Goal: Information Seeking & Learning: Understand process/instructions

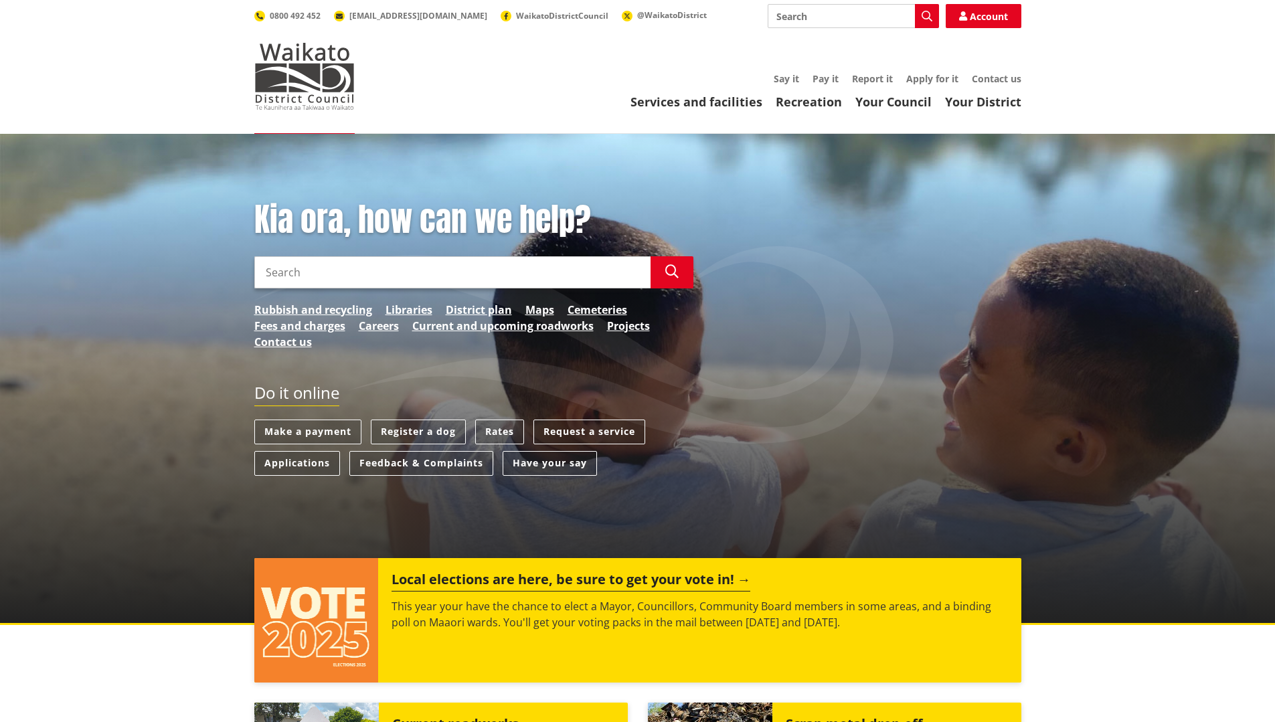
click at [857, 10] on input "Search" at bounding box center [852, 16] width 171 height 24
click at [843, 35] on div "Building consents" at bounding box center [853, 41] width 170 height 24
type input "Building consents"
click at [929, 14] on icon "button" at bounding box center [926, 16] width 11 height 11
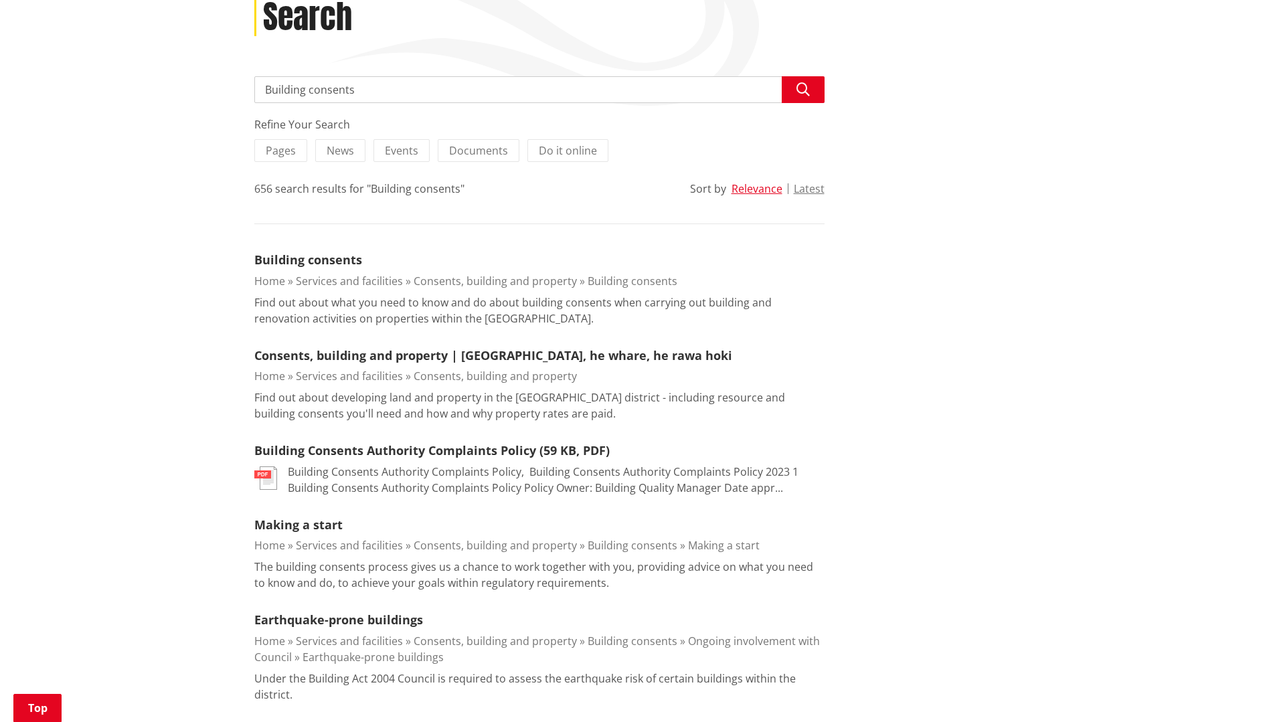
scroll to position [201, 0]
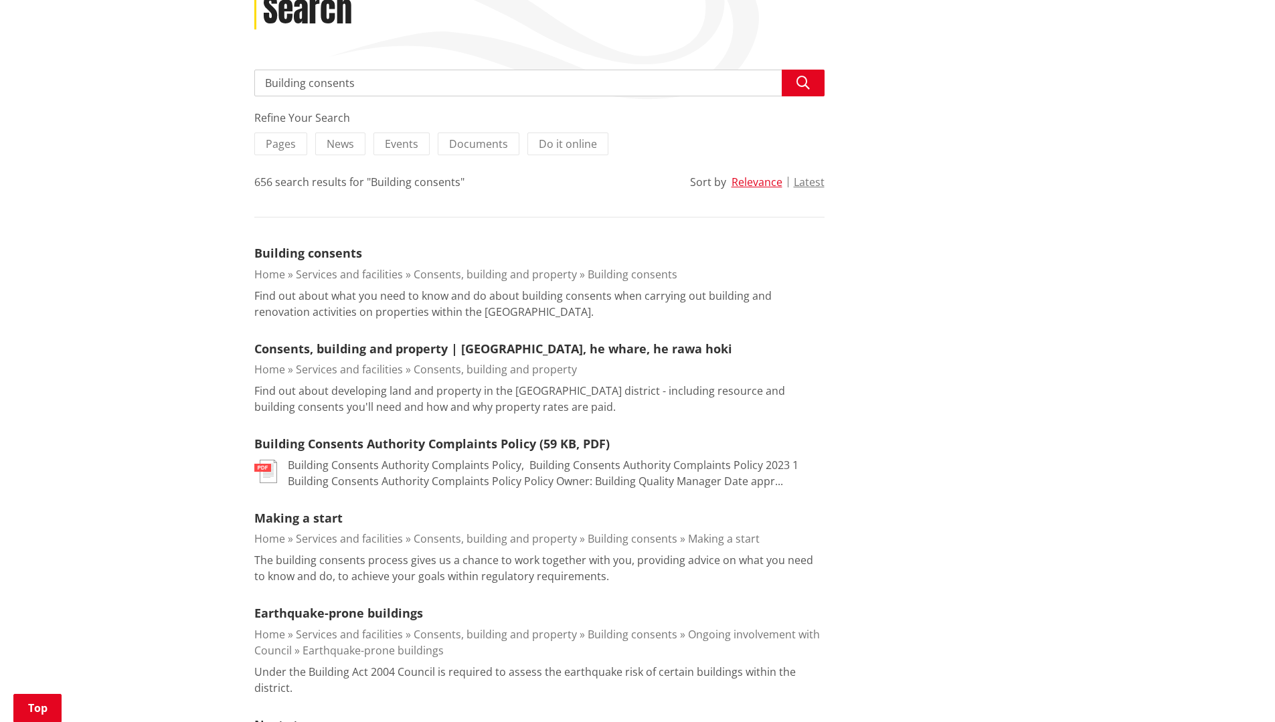
click at [429, 276] on link "Consents, building and property" at bounding box center [494, 274] width 163 height 15
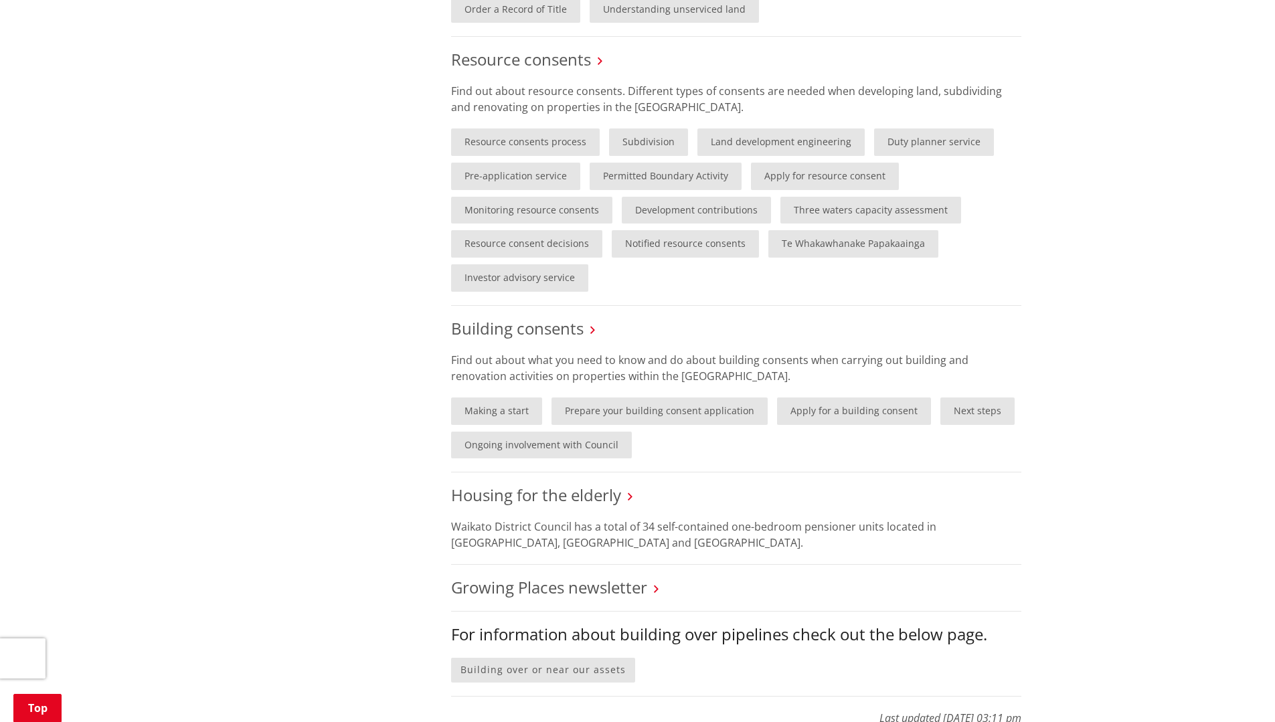
scroll to position [602, 0]
click at [485, 424] on link "Making a start" at bounding box center [496, 410] width 91 height 27
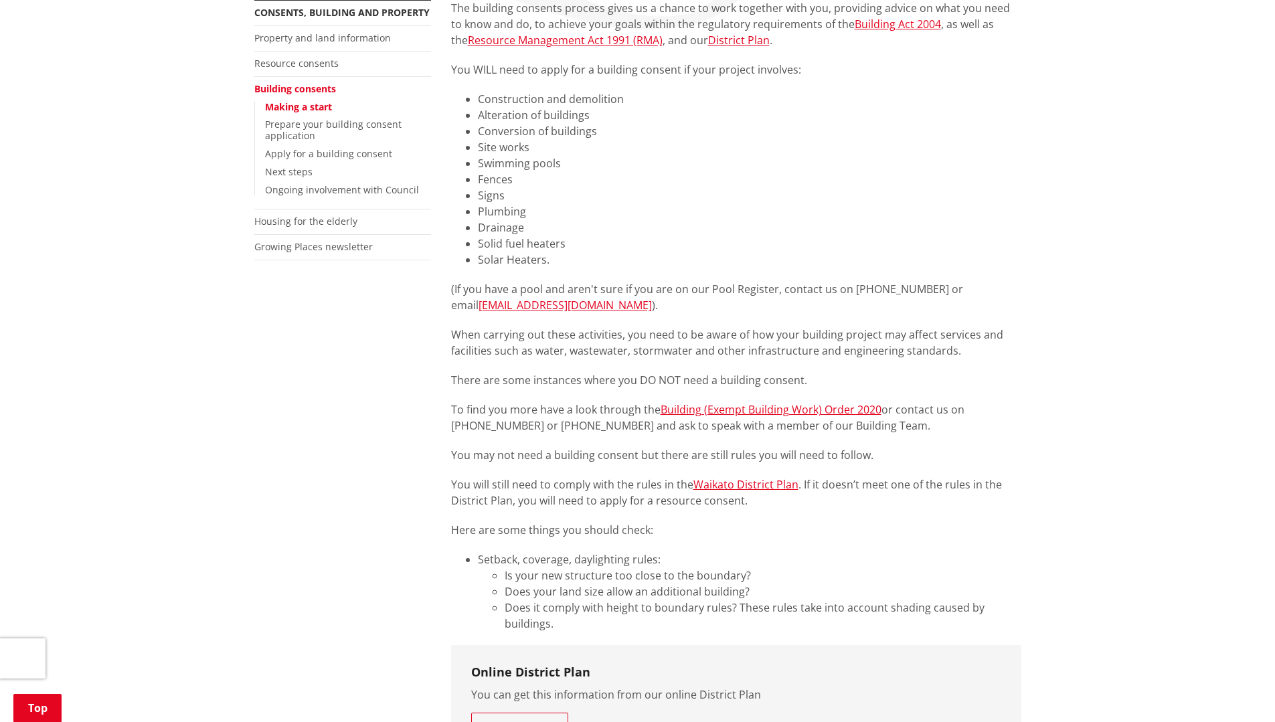
scroll to position [268, 0]
click at [777, 413] on link "Building (Exempt Building Work) Order 2020" at bounding box center [770, 412] width 221 height 15
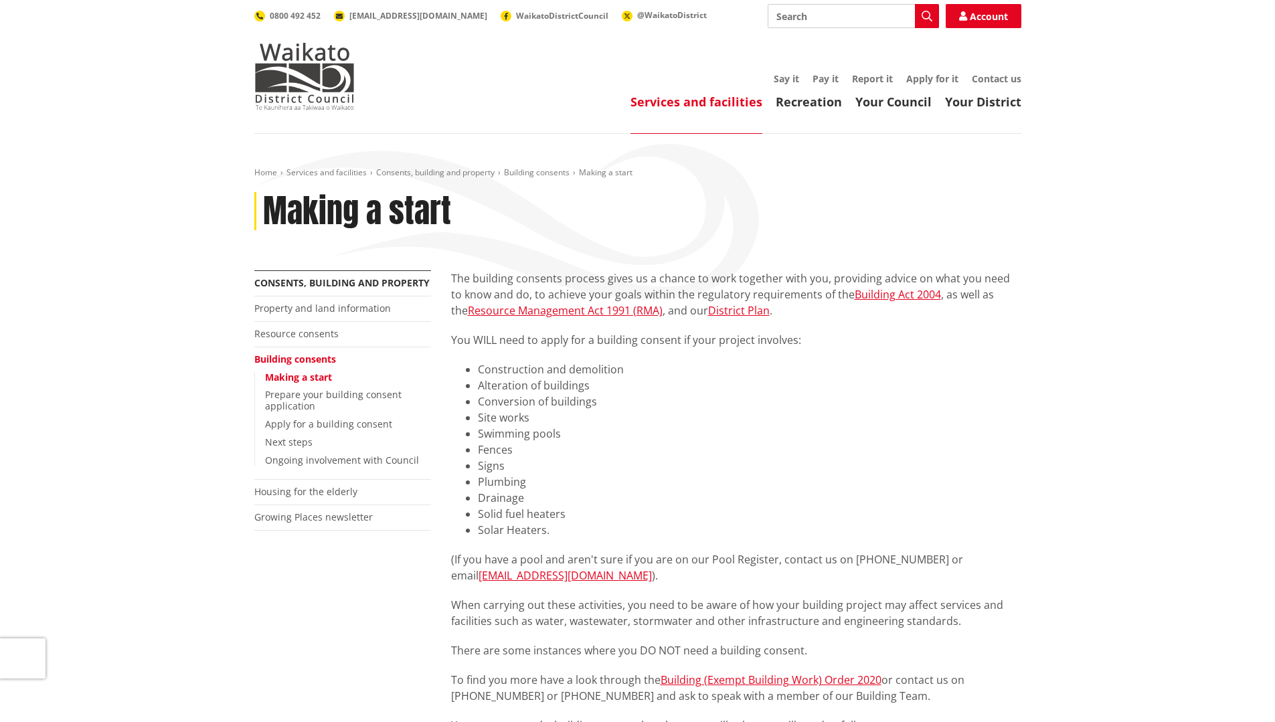
scroll to position [268, 0]
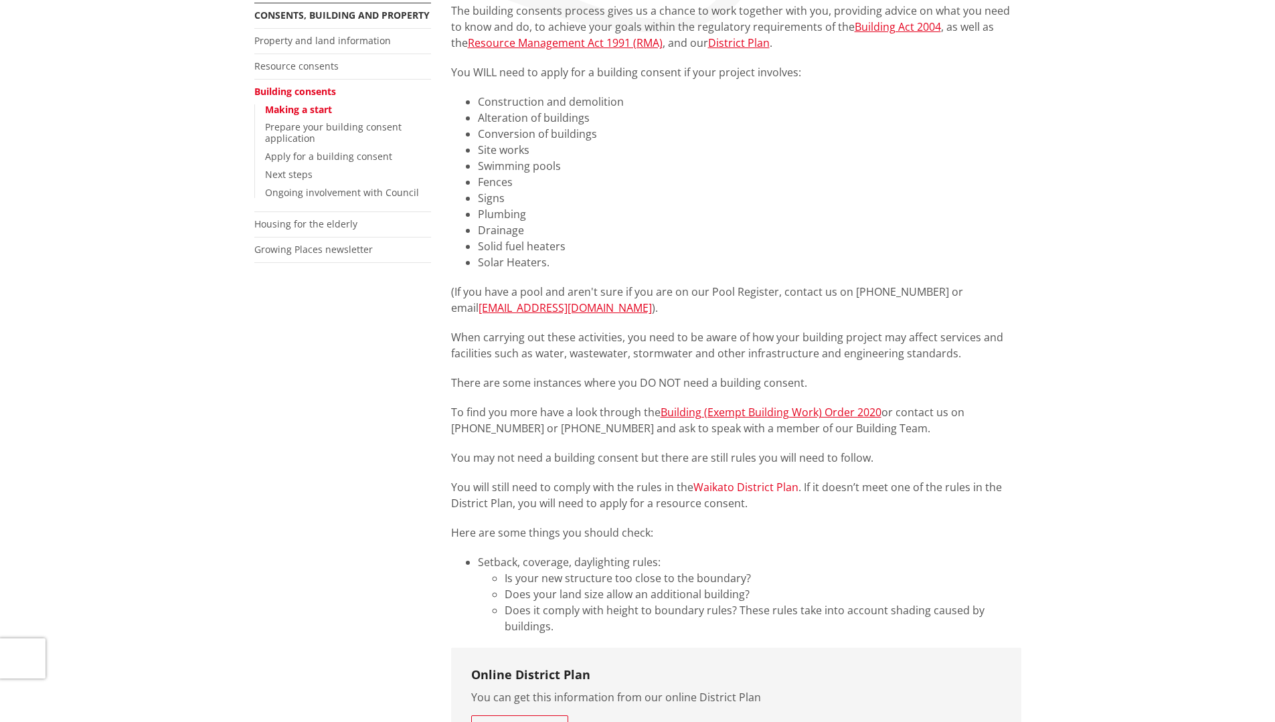
click at [745, 486] on link "Waikato District Plan" at bounding box center [745, 487] width 105 height 15
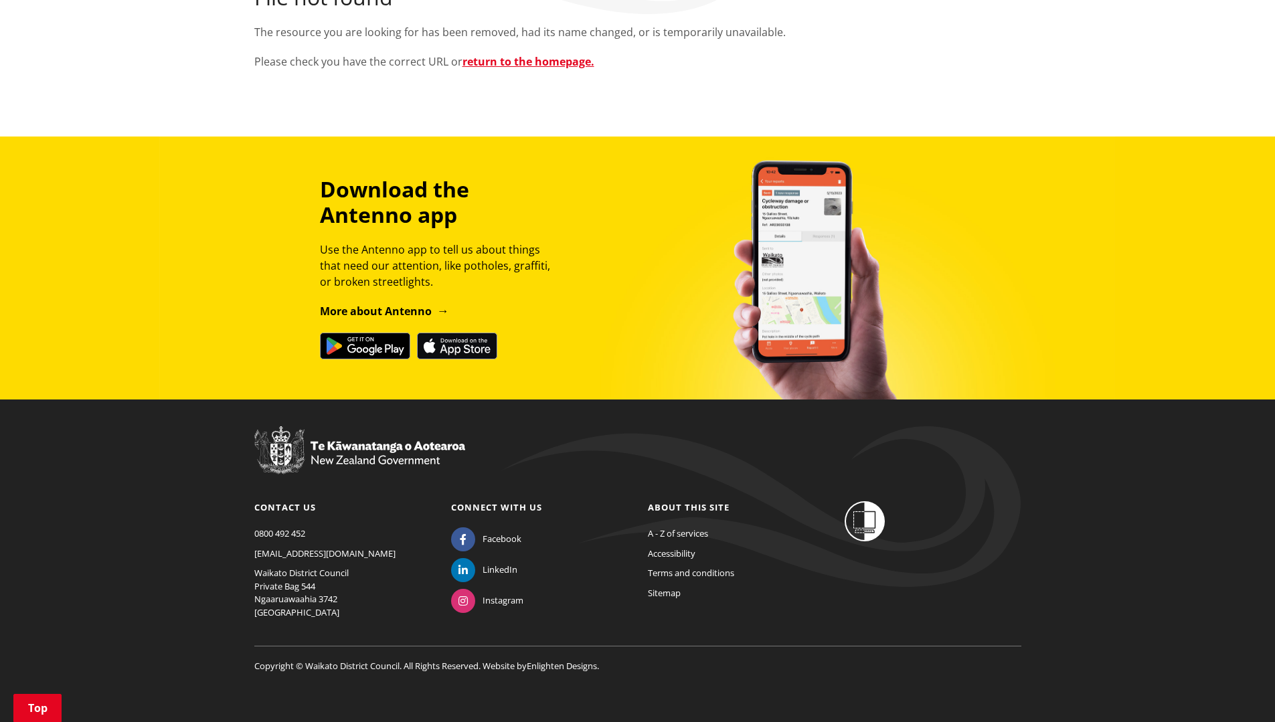
scroll to position [290, 0]
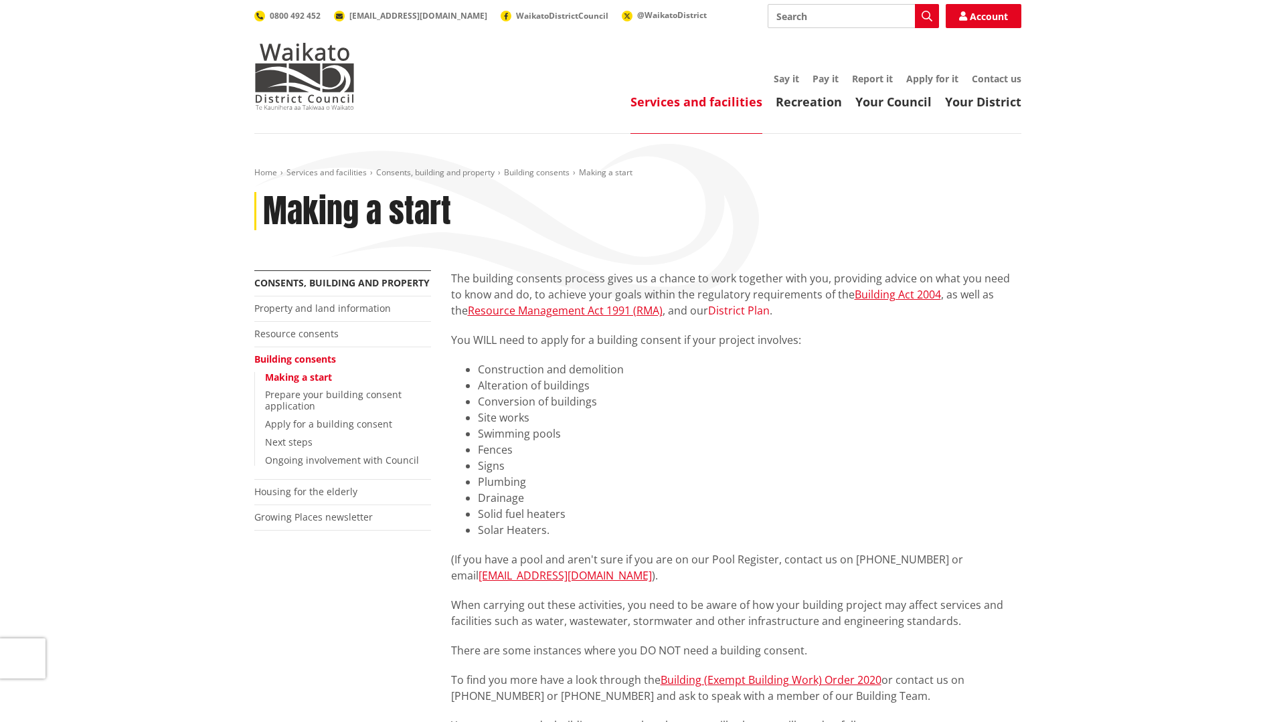
click at [751, 308] on link "District Plan" at bounding box center [739, 310] width 62 height 15
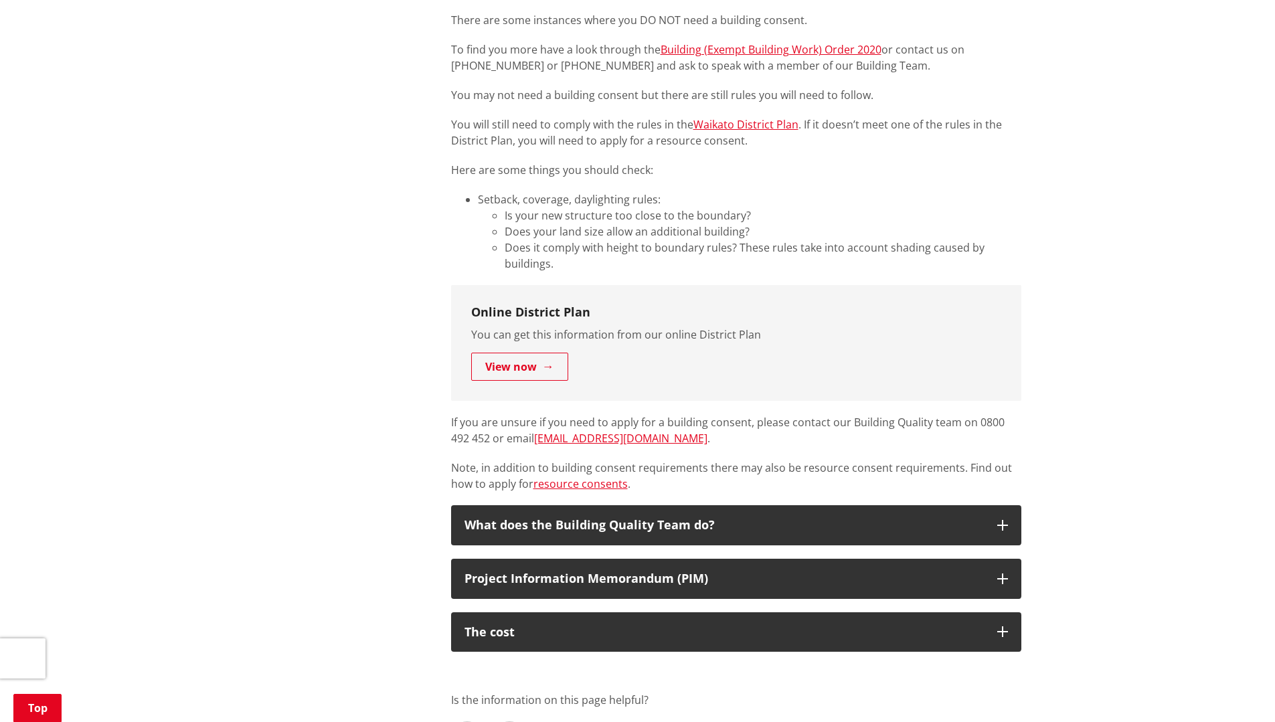
scroll to position [669, 0]
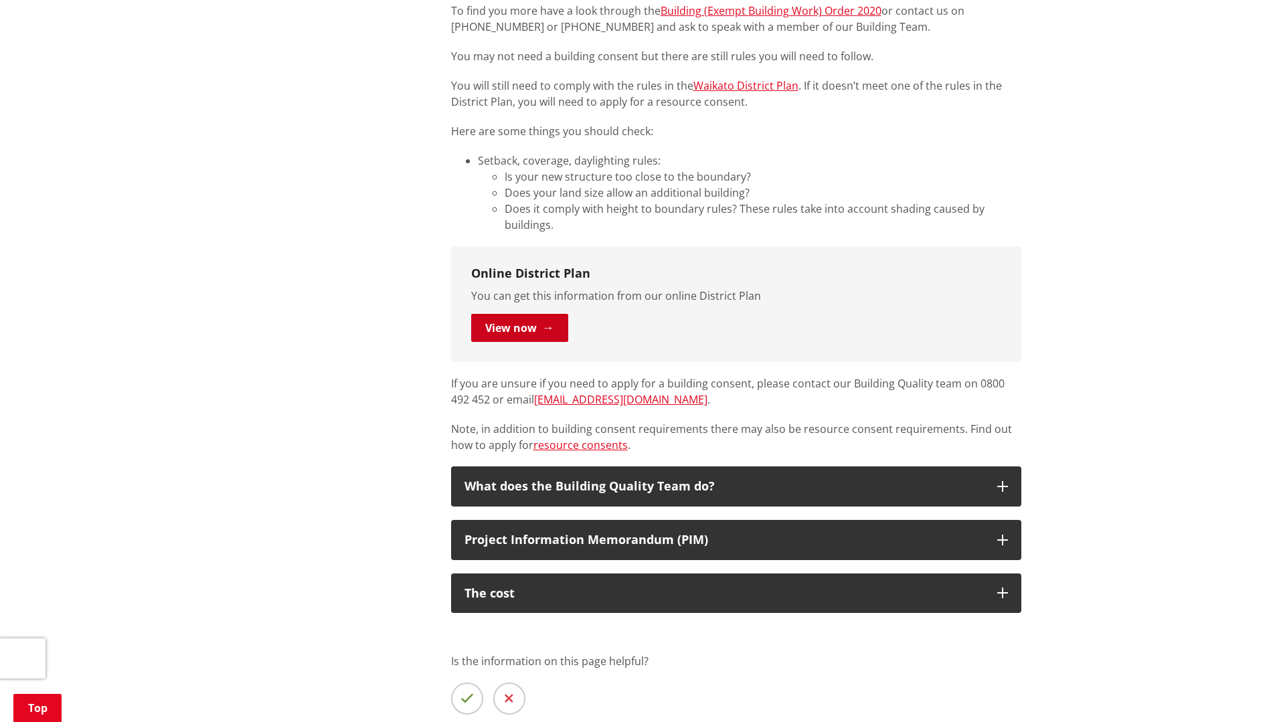
click at [523, 328] on link "View now" at bounding box center [519, 328] width 97 height 28
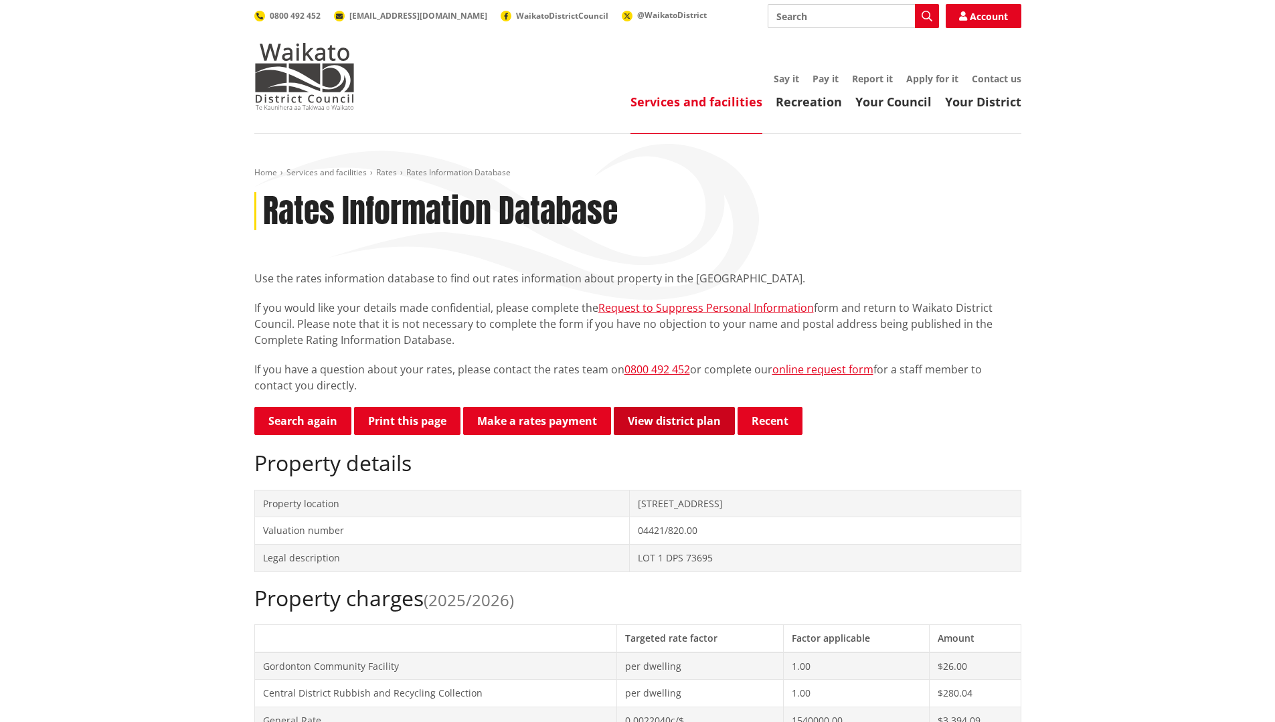
click at [680, 426] on link "View district plan" at bounding box center [674, 421] width 121 height 28
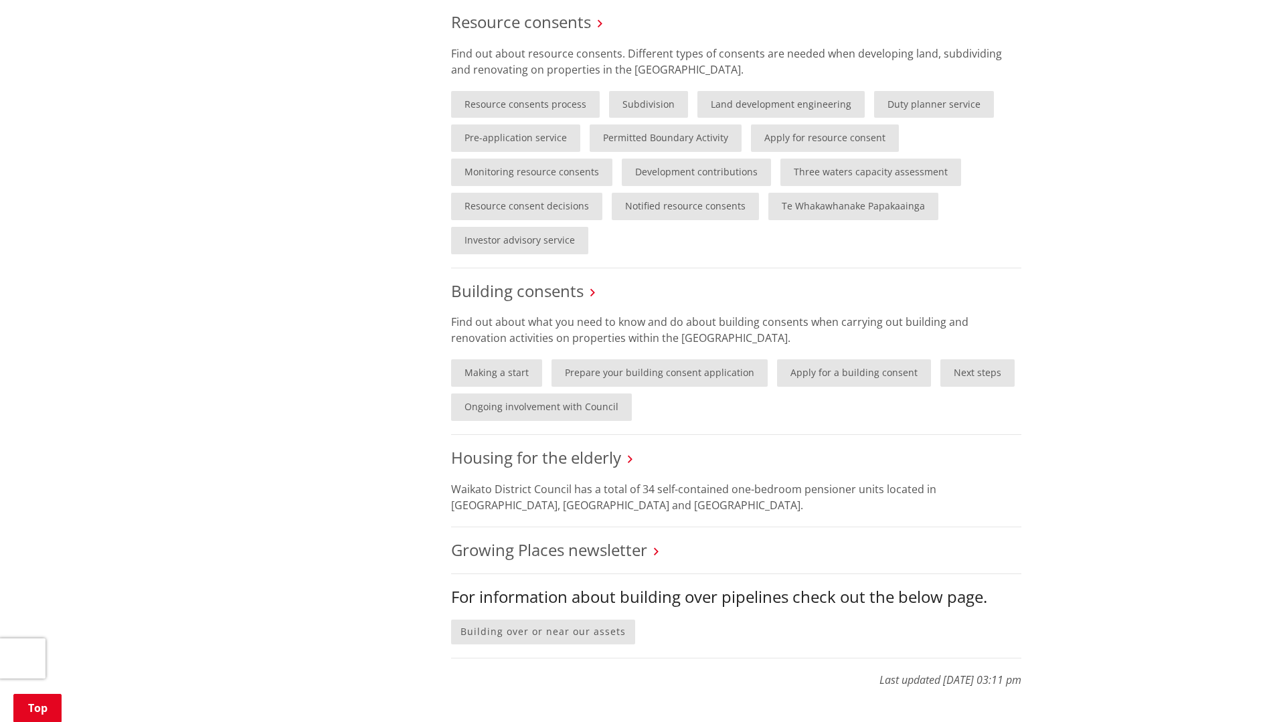
scroll to position [939, 0]
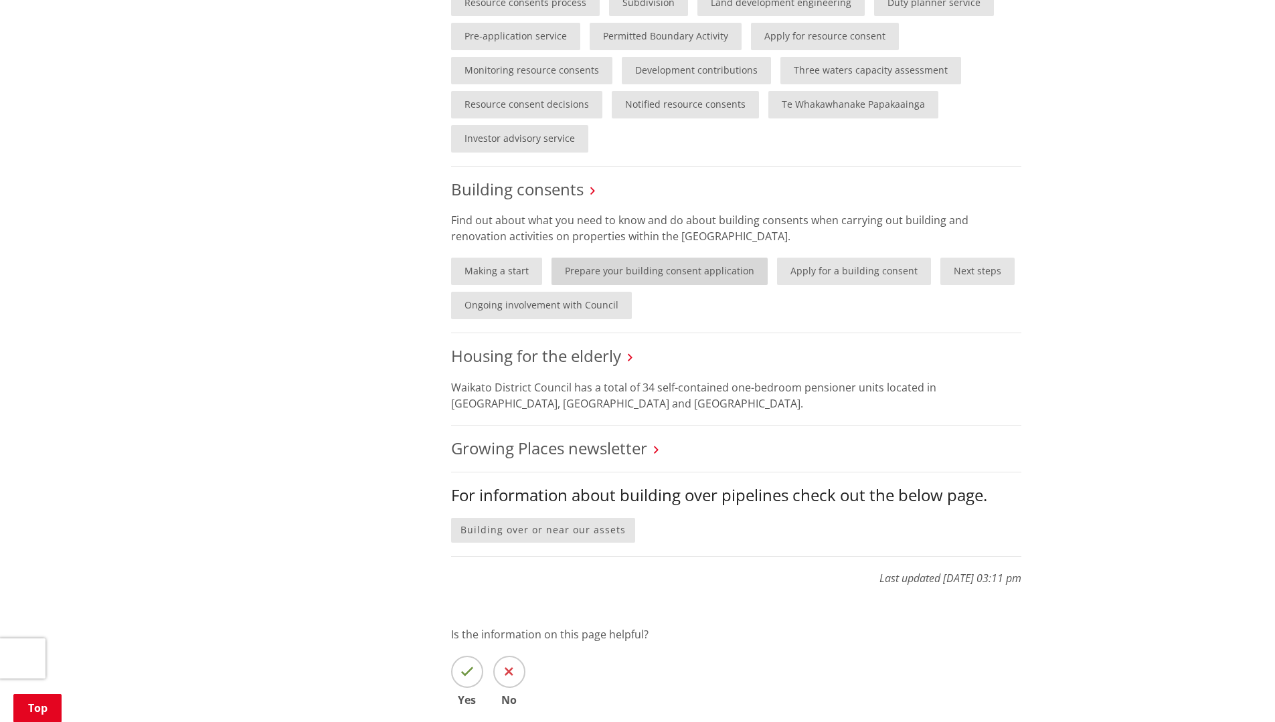
click at [589, 276] on link "Prepare your building consent application" at bounding box center [659, 271] width 216 height 27
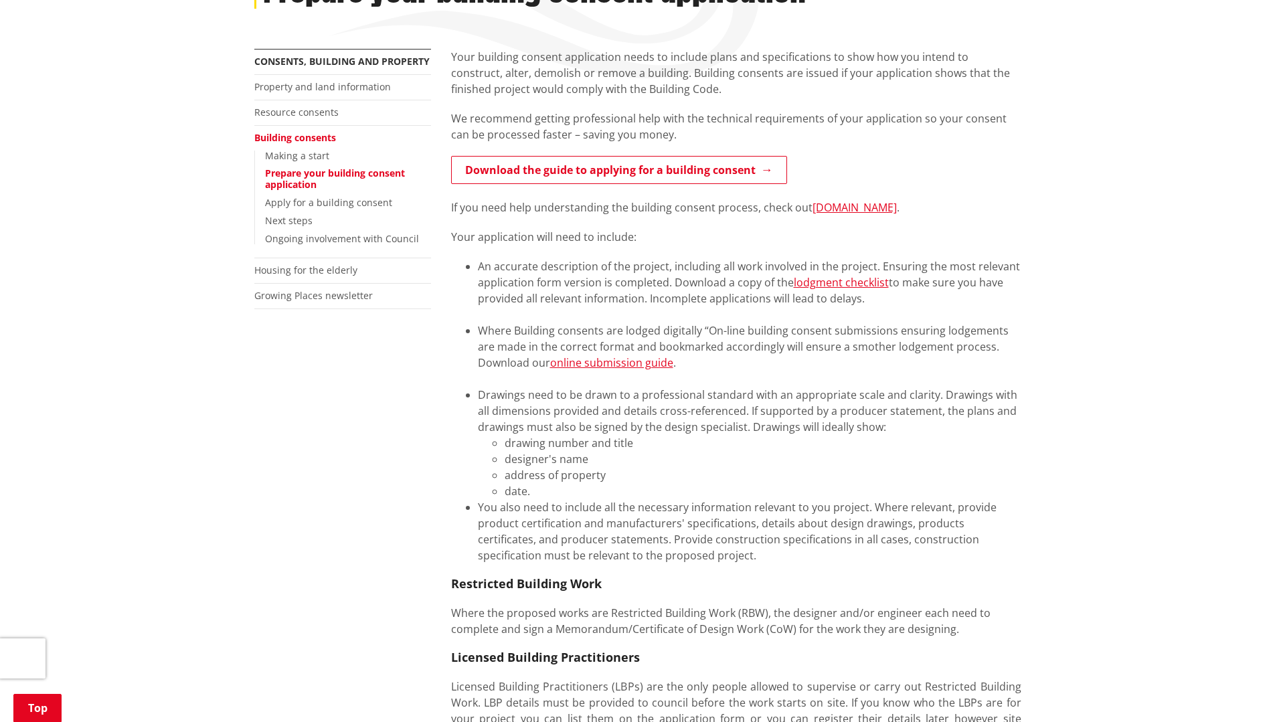
scroll to position [201, 0]
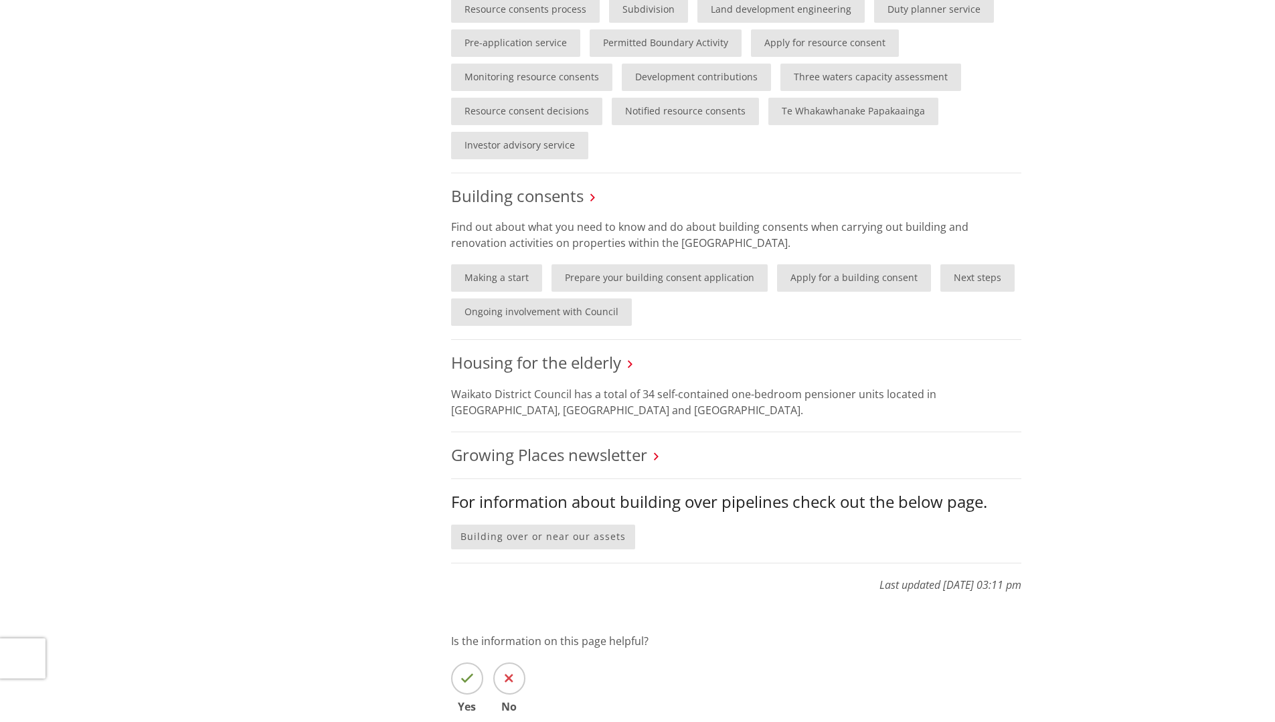
scroll to position [932, 0]
click at [504, 276] on link "Making a start" at bounding box center [496, 277] width 91 height 27
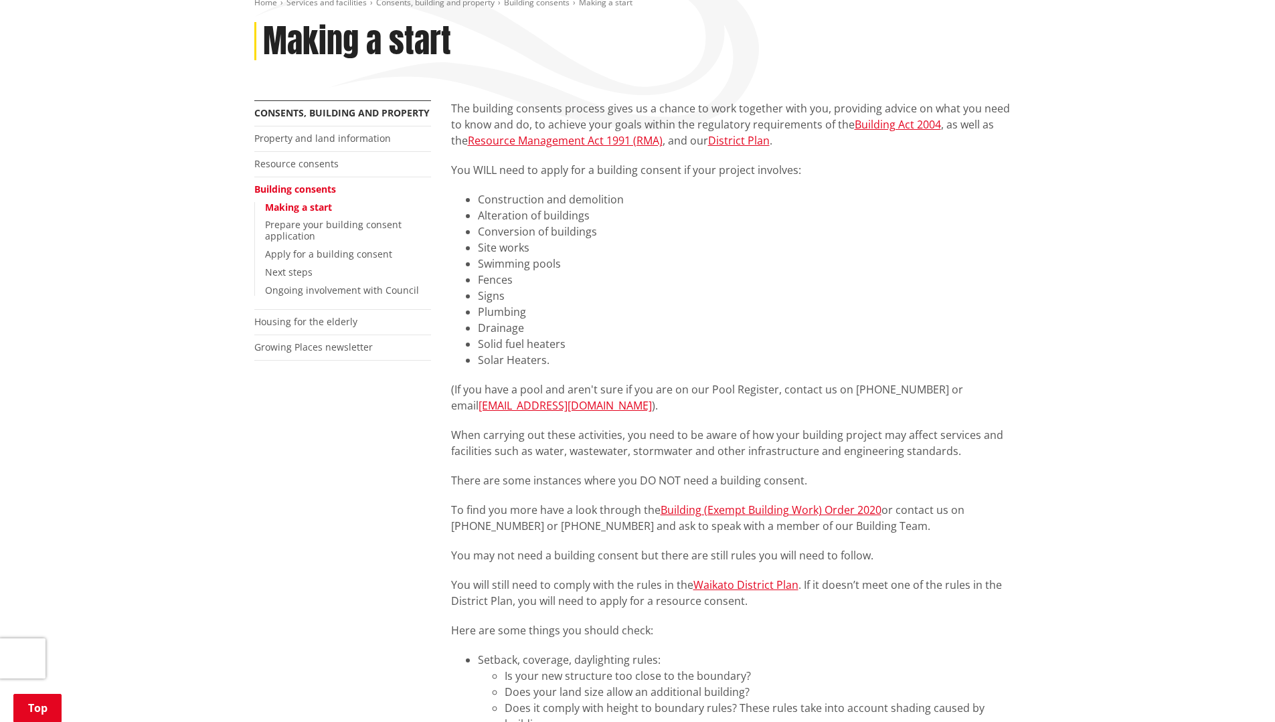
scroll to position [201, 0]
